Goal: Task Accomplishment & Management: Use online tool/utility

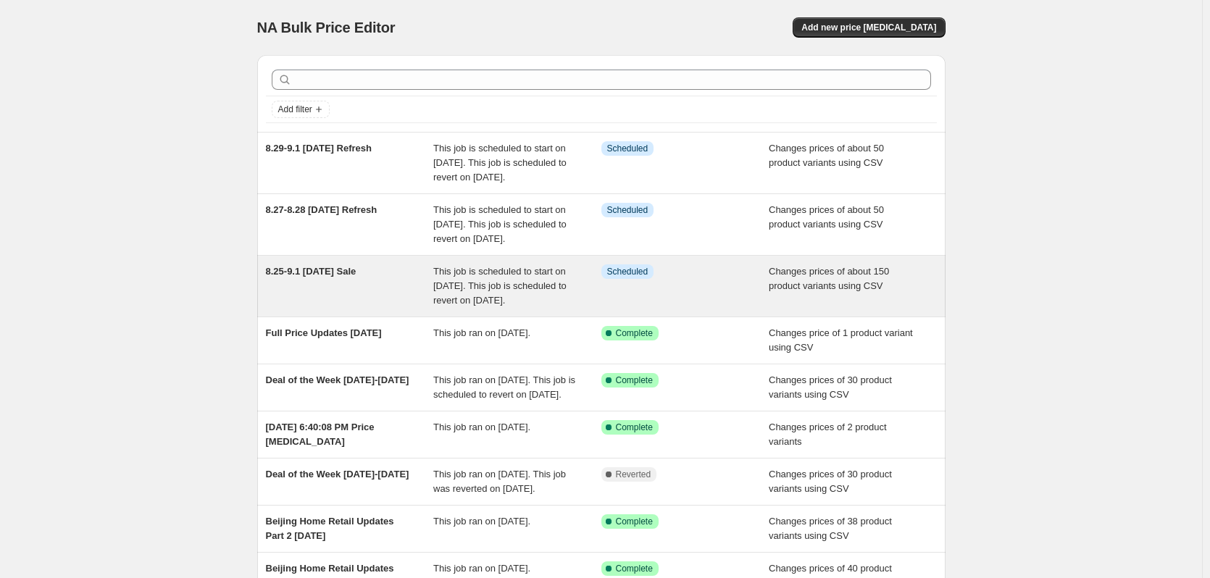
click at [375, 308] on div "8.25-9.1 [DATE] Sale" at bounding box center [350, 285] width 168 height 43
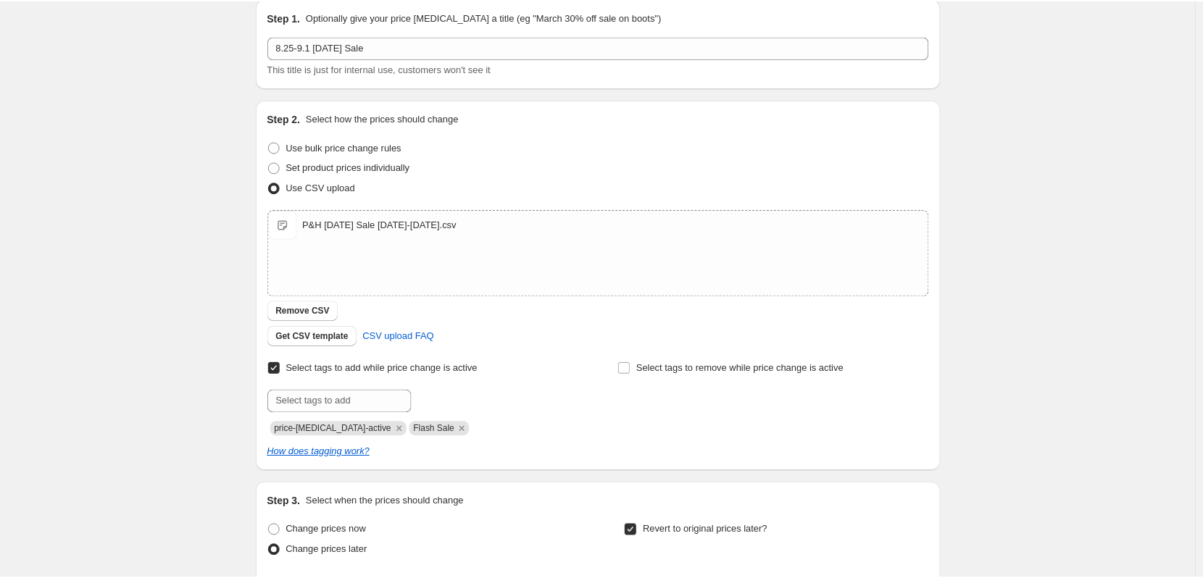
scroll to position [290, 0]
